Goal: Transaction & Acquisition: Purchase product/service

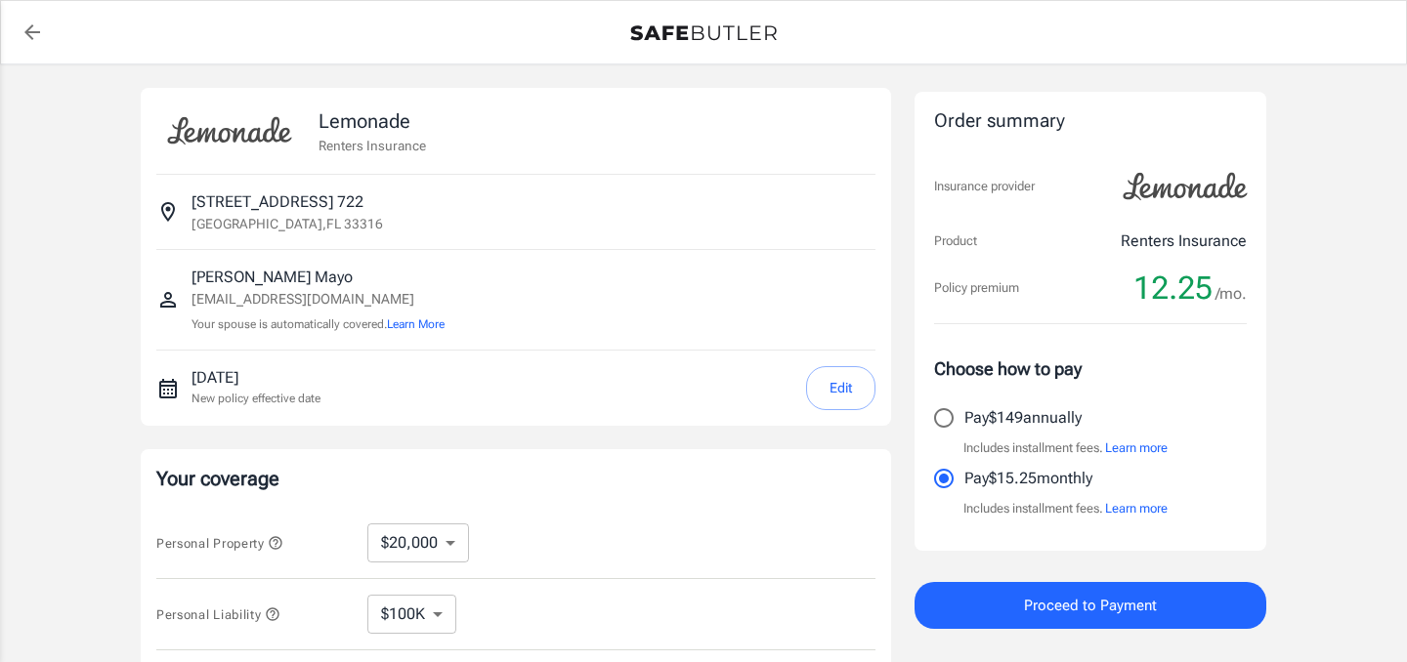
select select "20000"
select select "500"
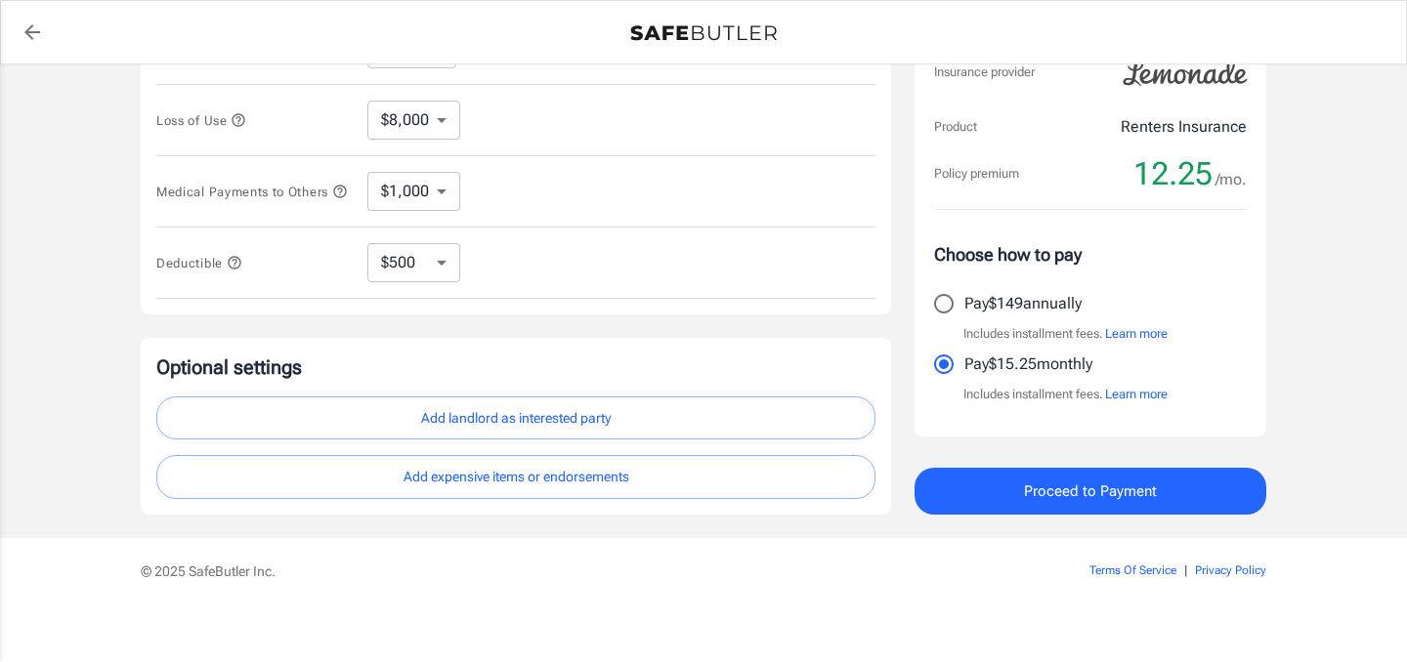
scroll to position [586, 0]
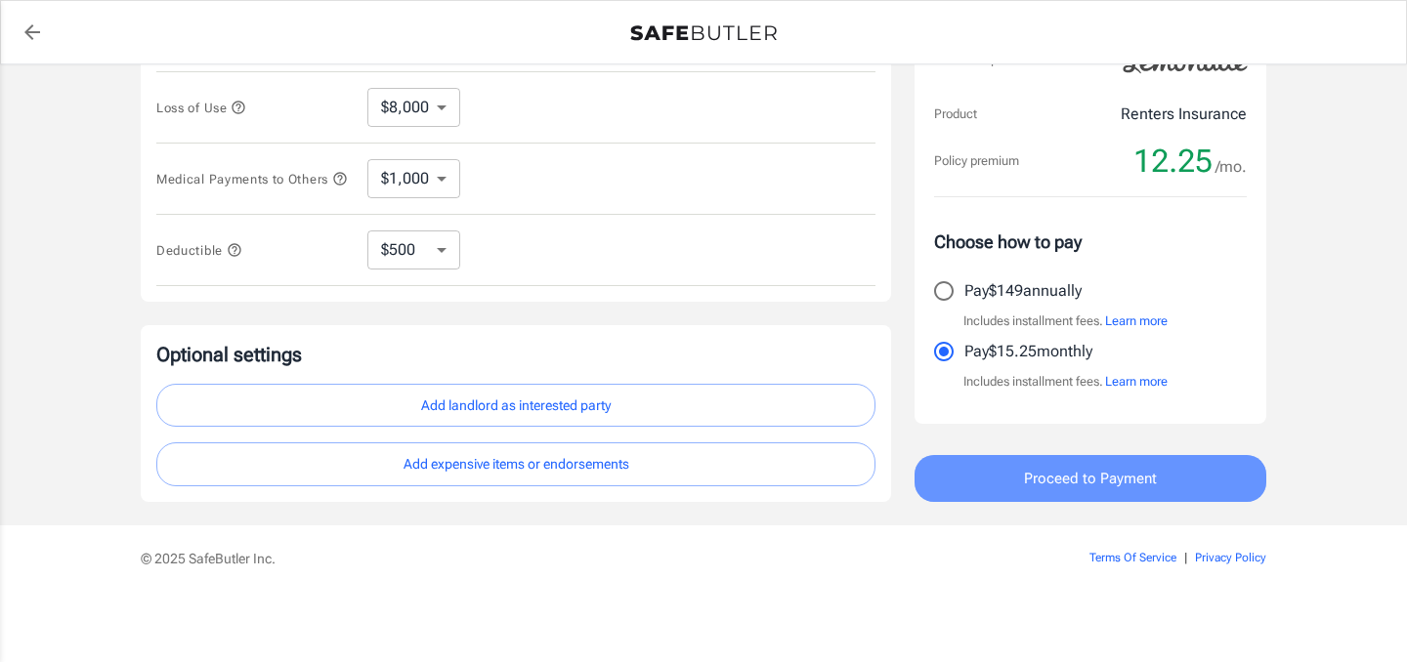
click at [996, 489] on button "Proceed to Payment" at bounding box center [1090, 478] width 352 height 47
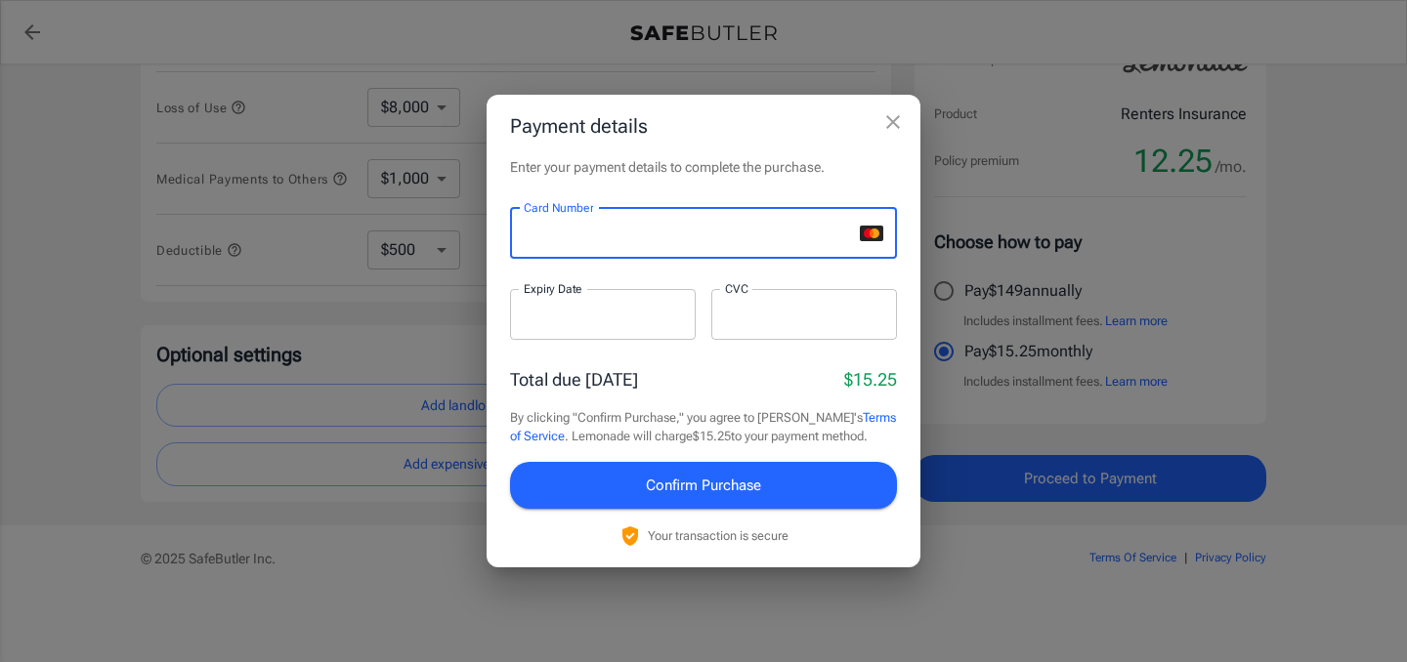
click at [603, 325] on div at bounding box center [603, 314] width 186 height 51
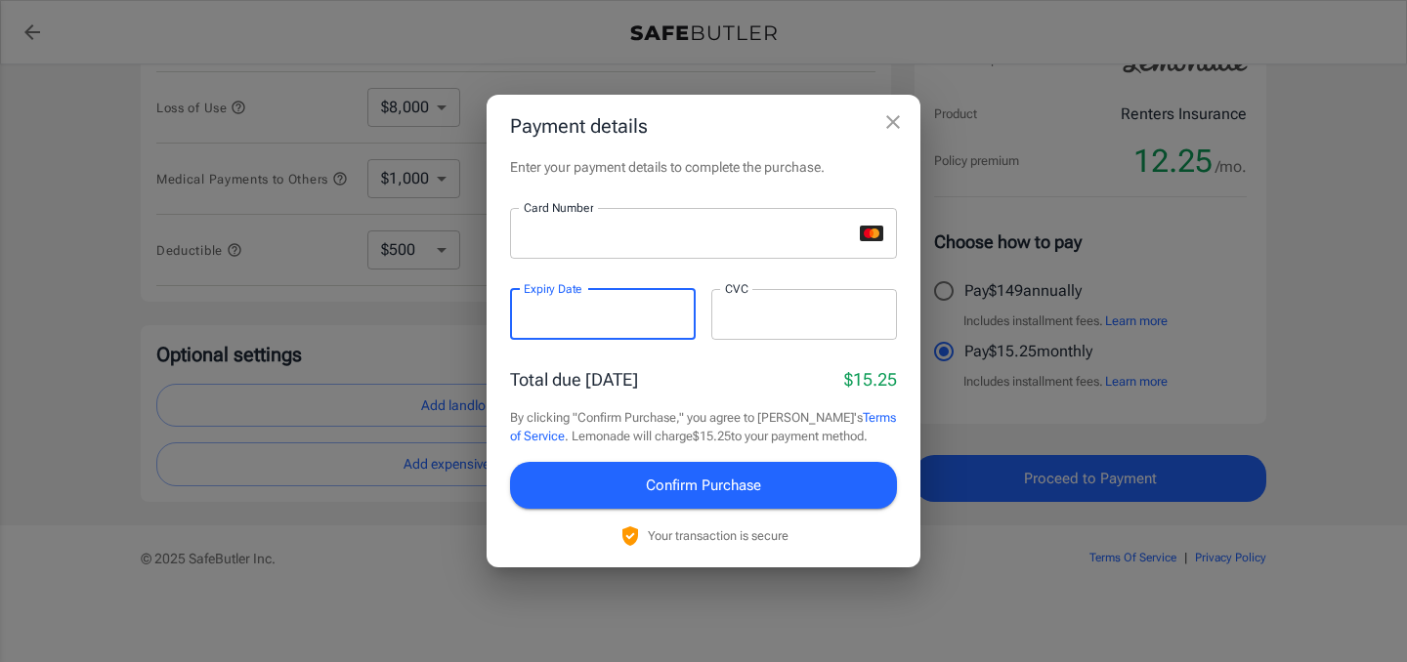
click at [748, 328] on div at bounding box center [804, 314] width 186 height 51
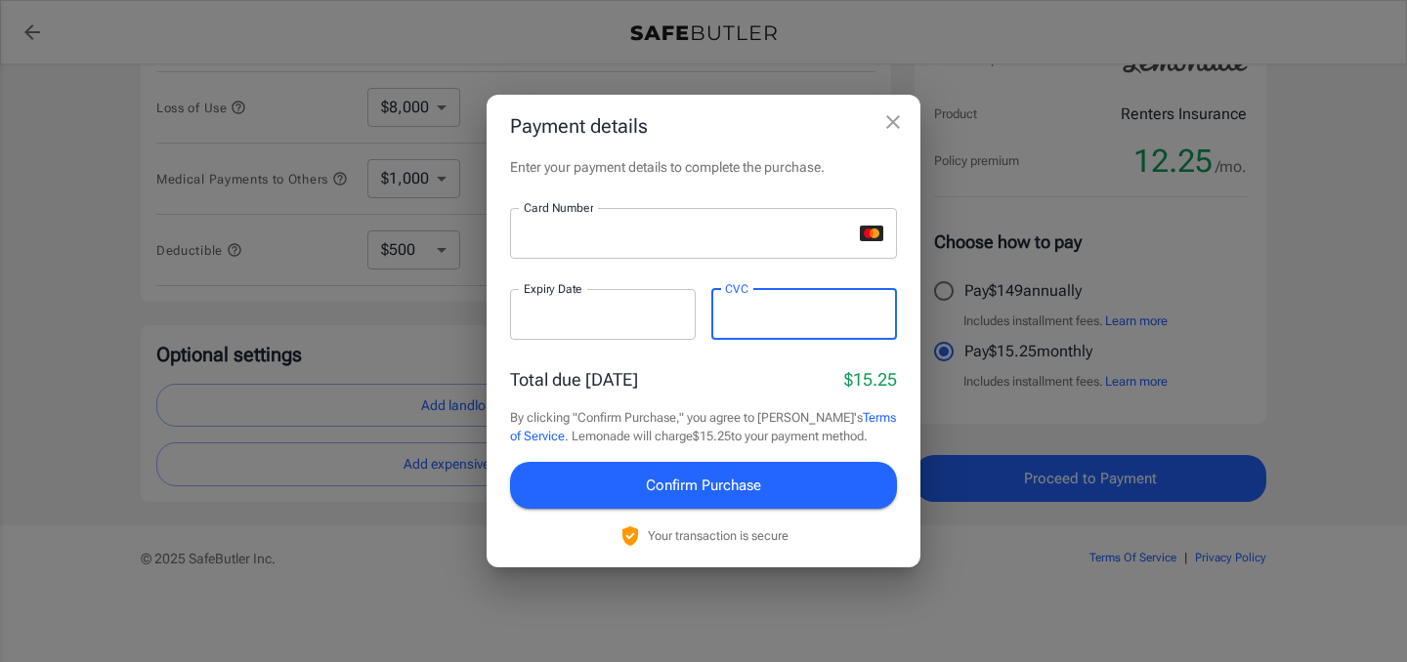
click at [723, 492] on span "Confirm Purchase" at bounding box center [703, 485] width 115 height 25
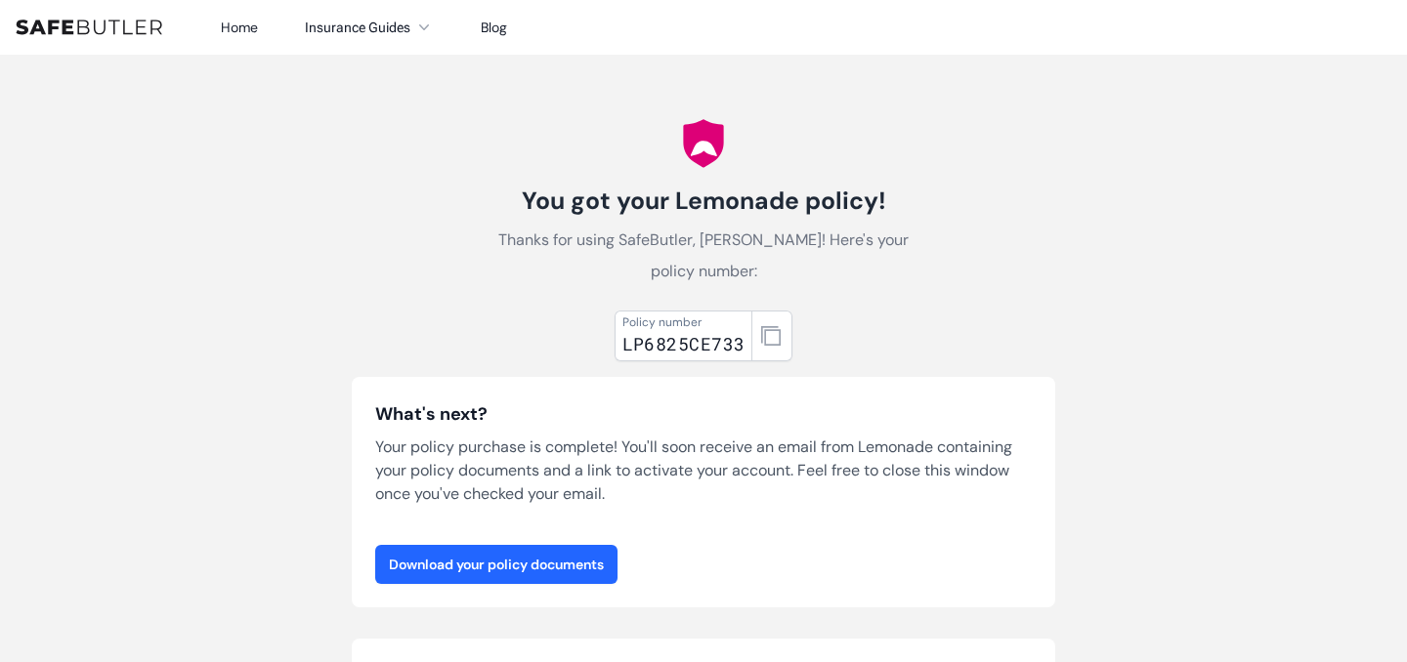
click at [483, 567] on link "Download your policy documents" at bounding box center [496, 564] width 242 height 39
